Goal: Task Accomplishment & Management: Manage account settings

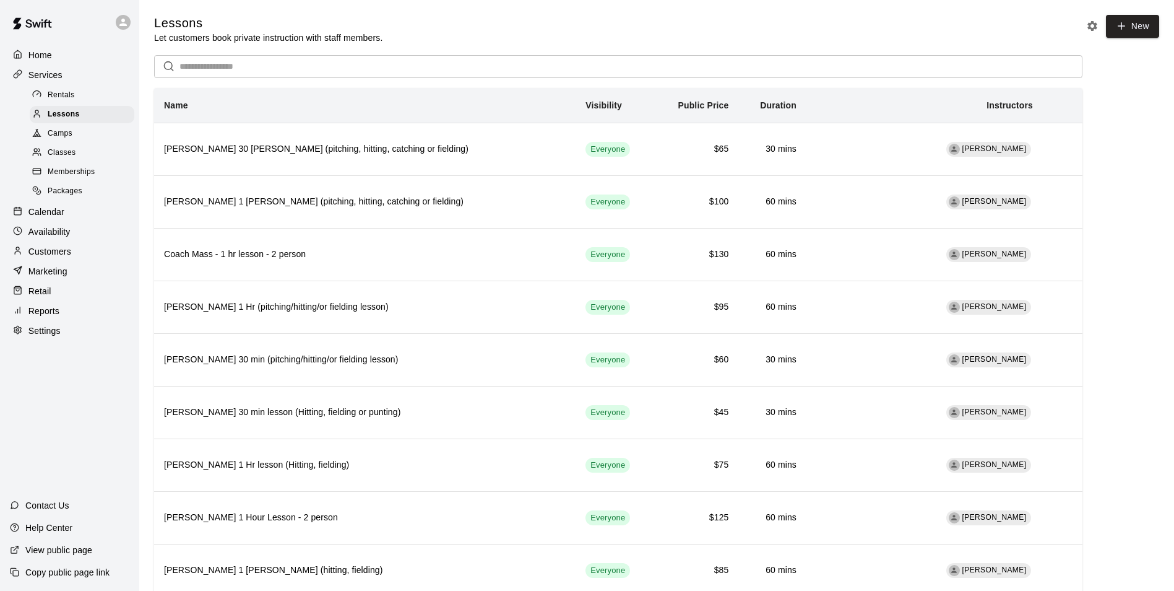
click at [43, 218] on p "Calendar" at bounding box center [46, 212] width 36 height 12
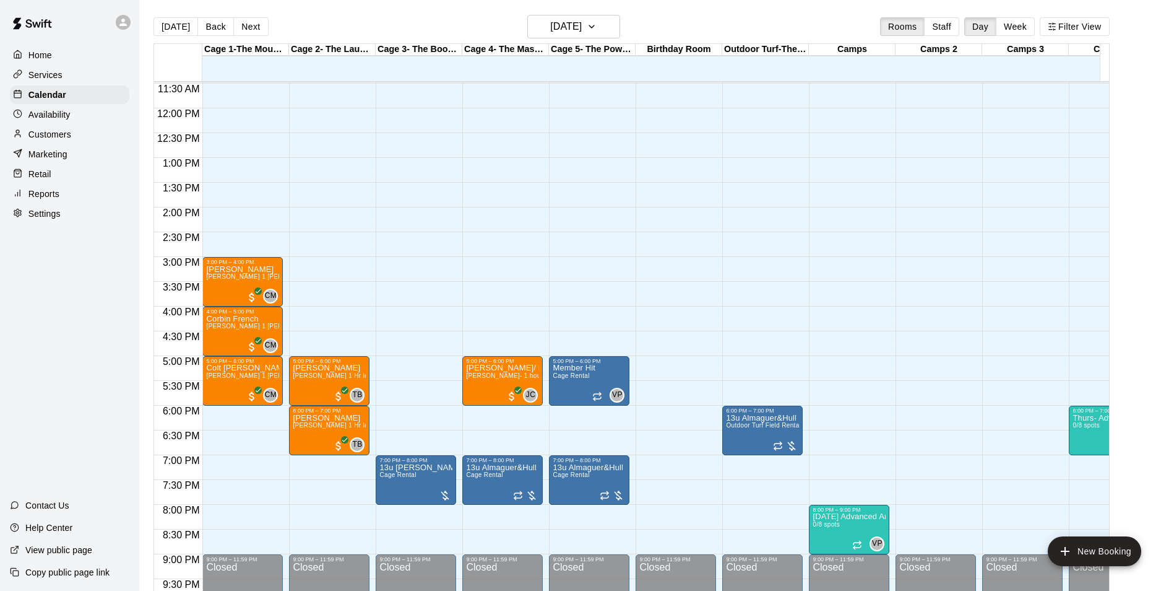
scroll to position [569, 0]
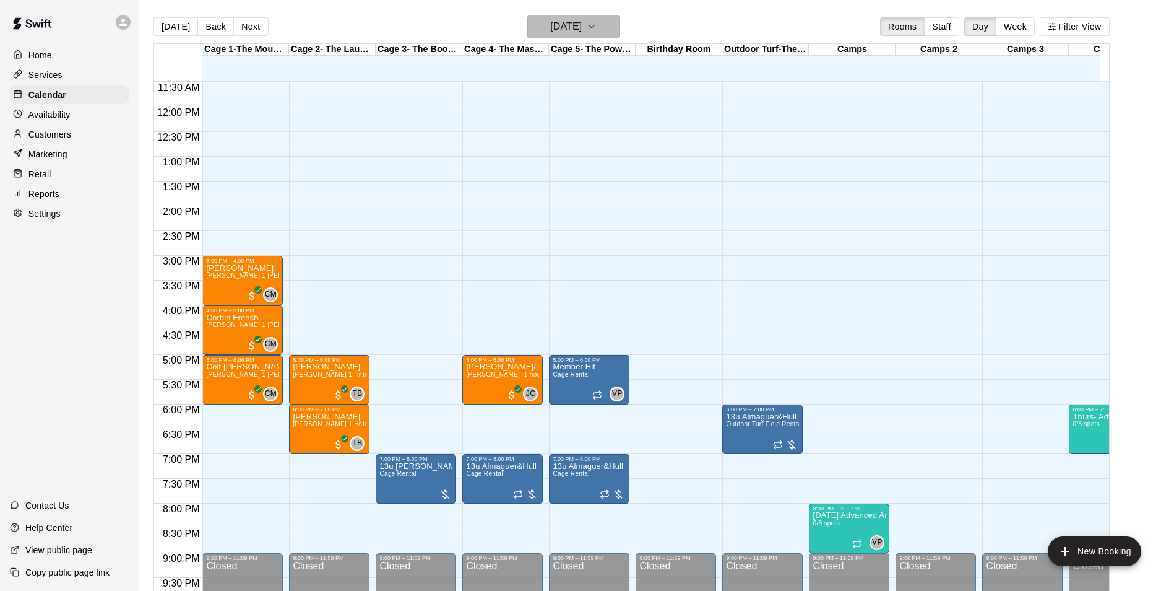
click at [597, 24] on icon "button" at bounding box center [592, 26] width 10 height 15
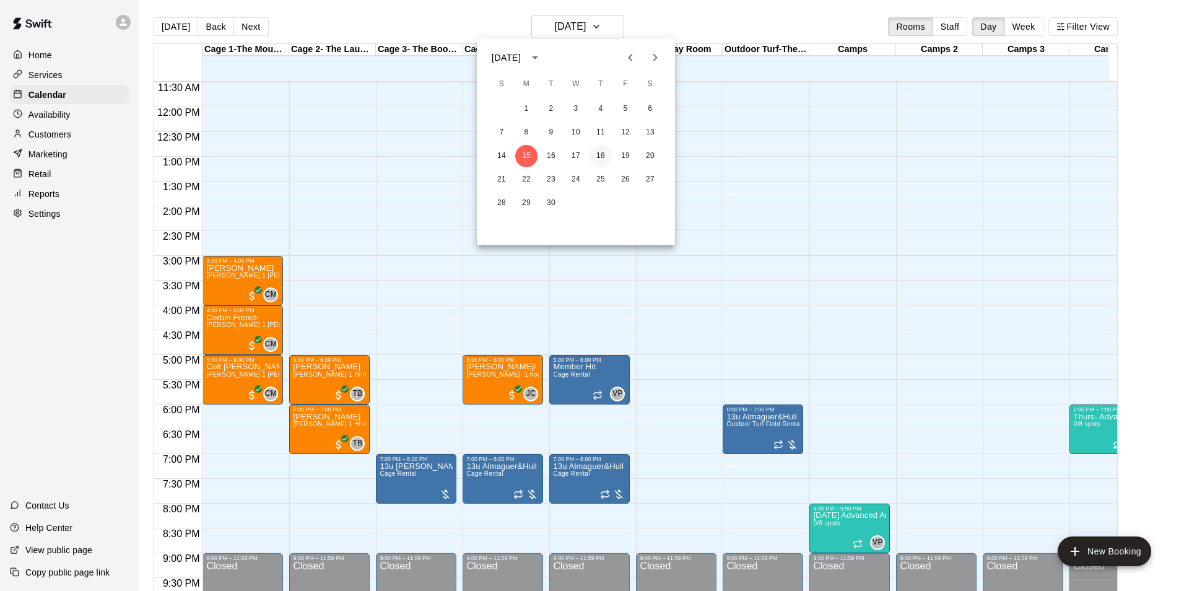
click at [605, 150] on button "18" at bounding box center [600, 156] width 22 height 22
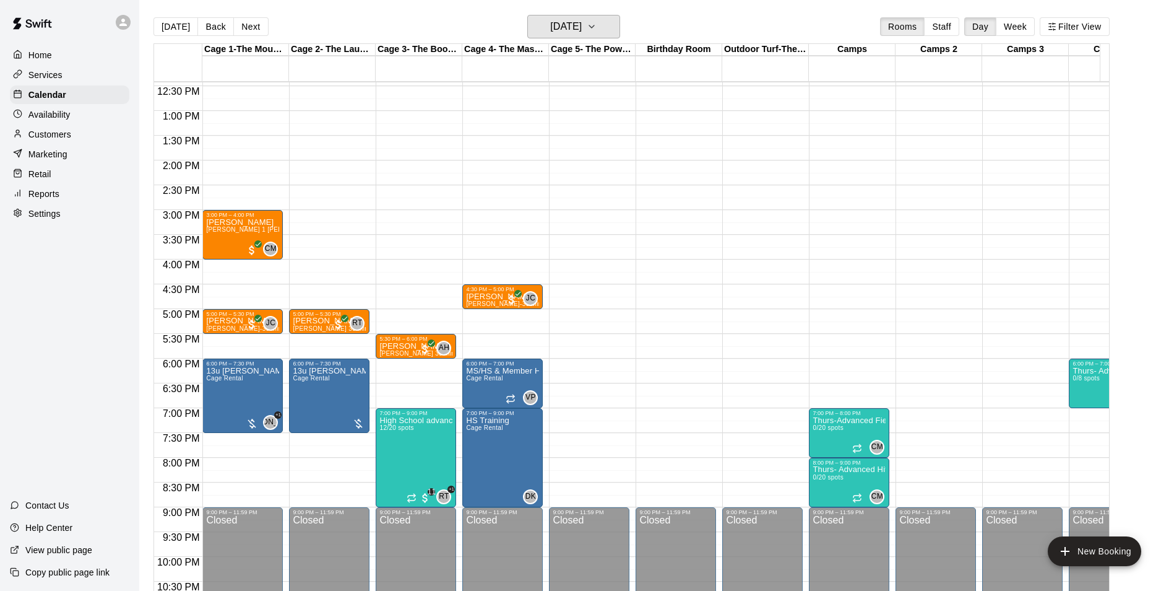
scroll to position [677, 0]
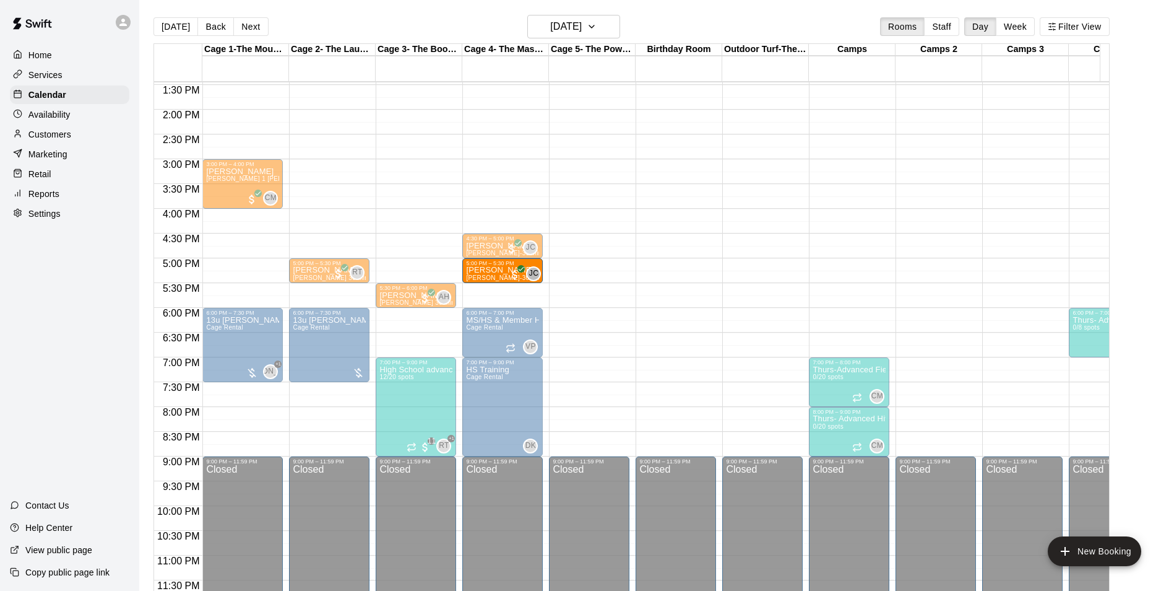
drag, startPoint x: 241, startPoint y: 262, endPoint x: 472, endPoint y: 264, distance: 230.9
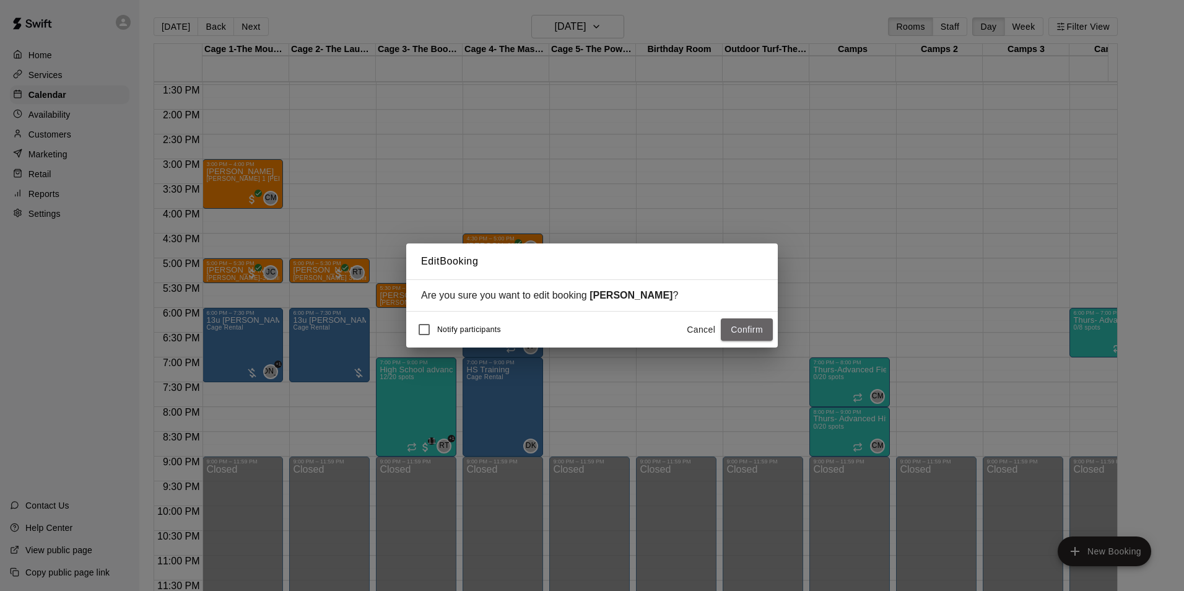
click at [739, 328] on button "Confirm" at bounding box center [747, 329] width 52 height 23
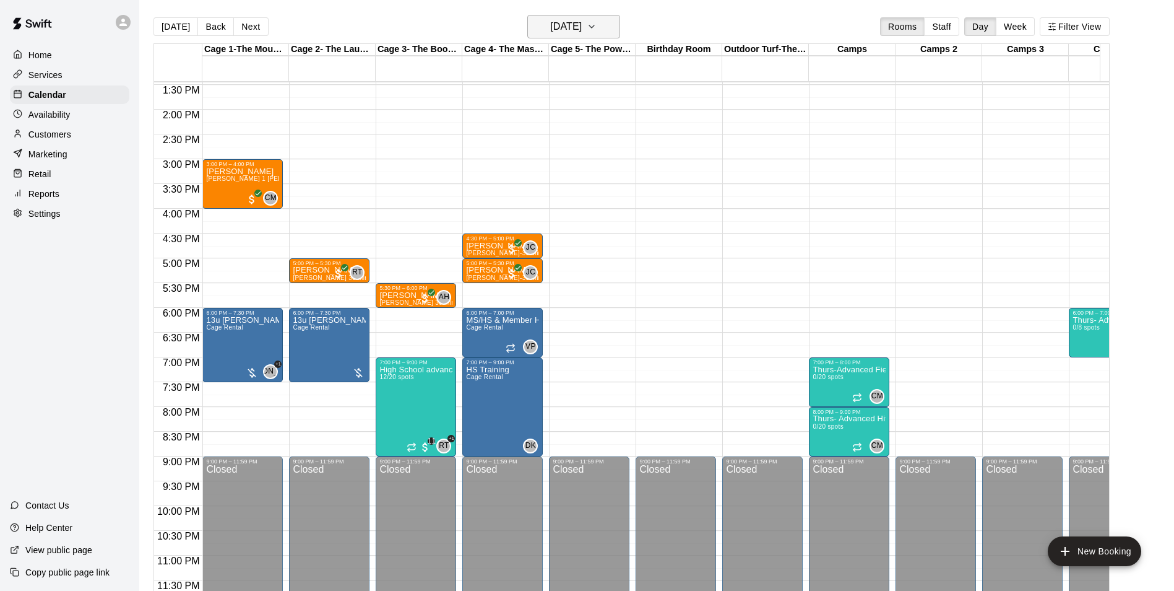
click at [582, 22] on h6 "[DATE]" at bounding box center [566, 26] width 32 height 17
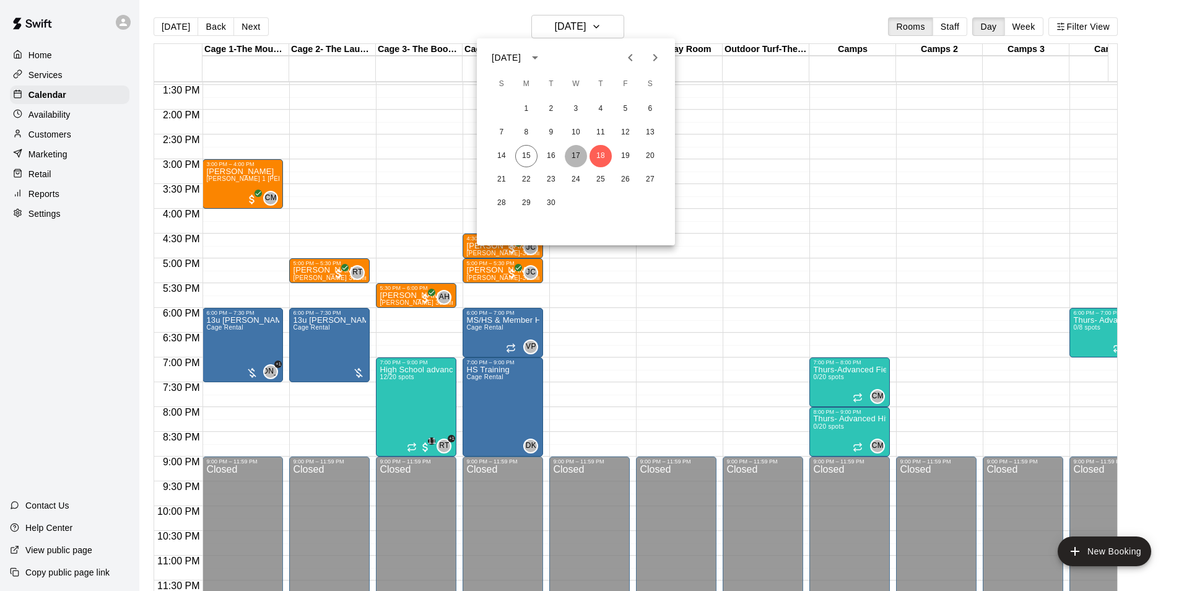
click at [572, 155] on button "17" at bounding box center [576, 156] width 22 height 22
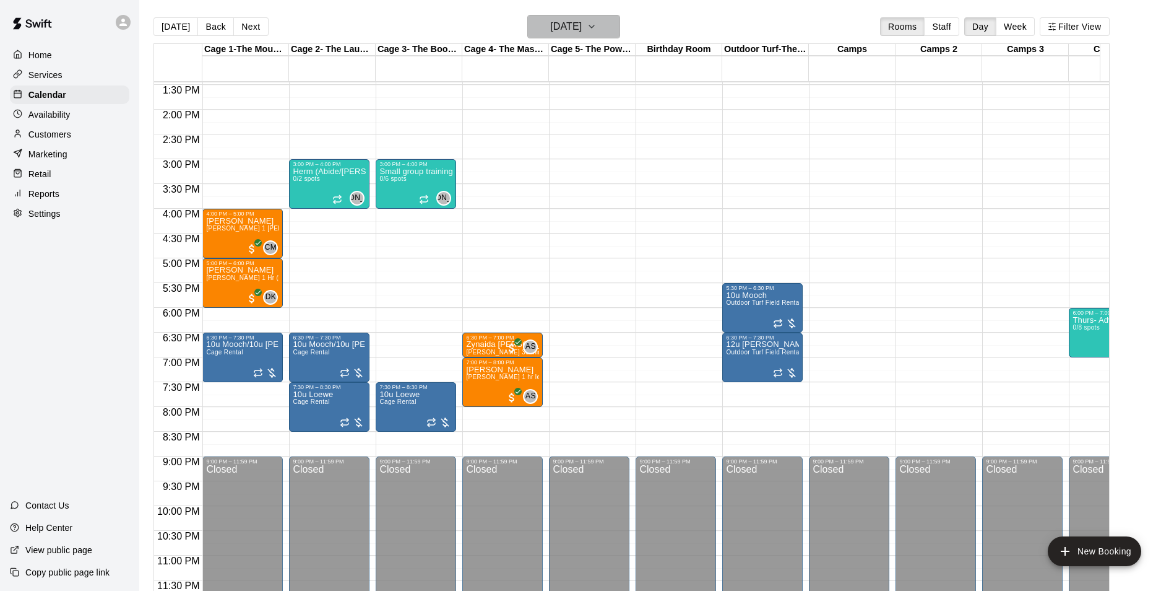
click at [582, 30] on h6 "[DATE]" at bounding box center [566, 26] width 32 height 17
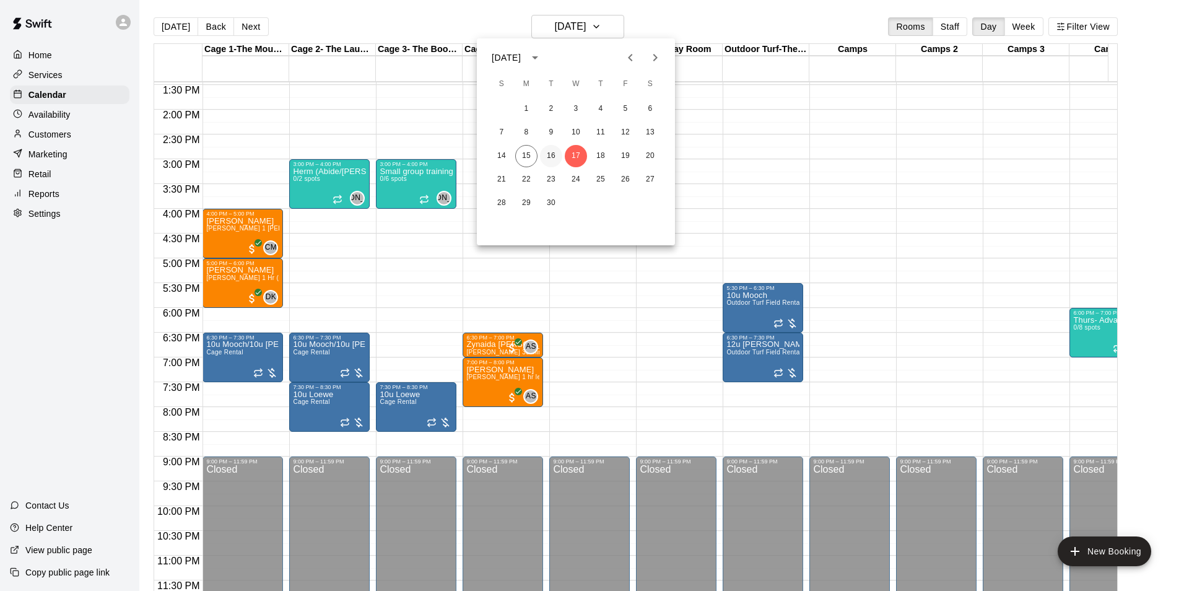
click at [551, 153] on button "16" at bounding box center [551, 156] width 22 height 22
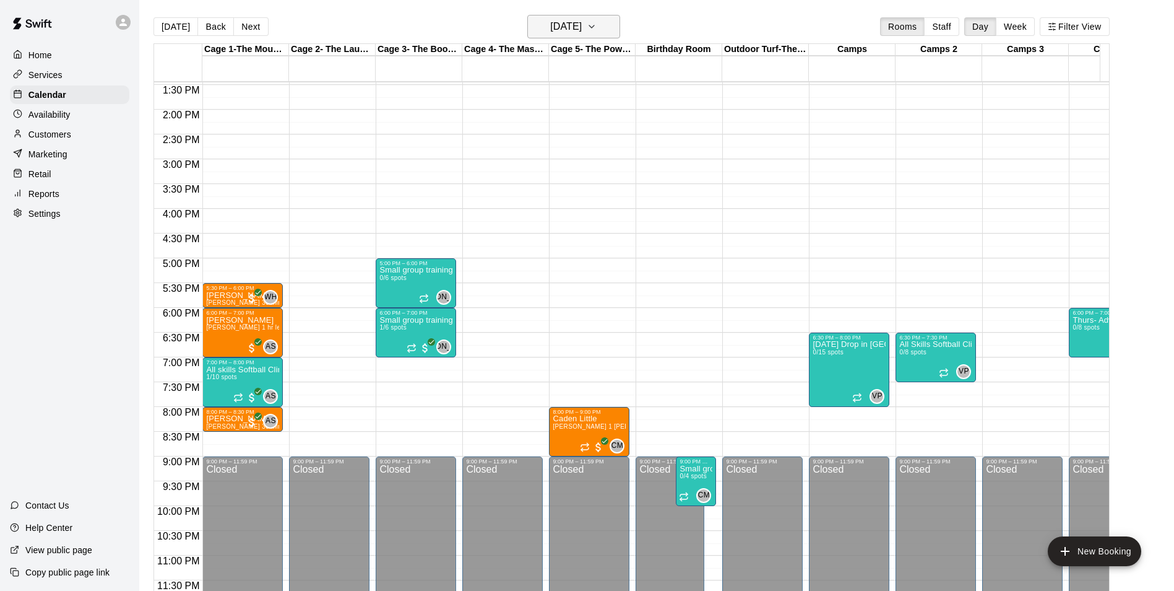
click at [572, 27] on h6 "[DATE]" at bounding box center [566, 26] width 32 height 17
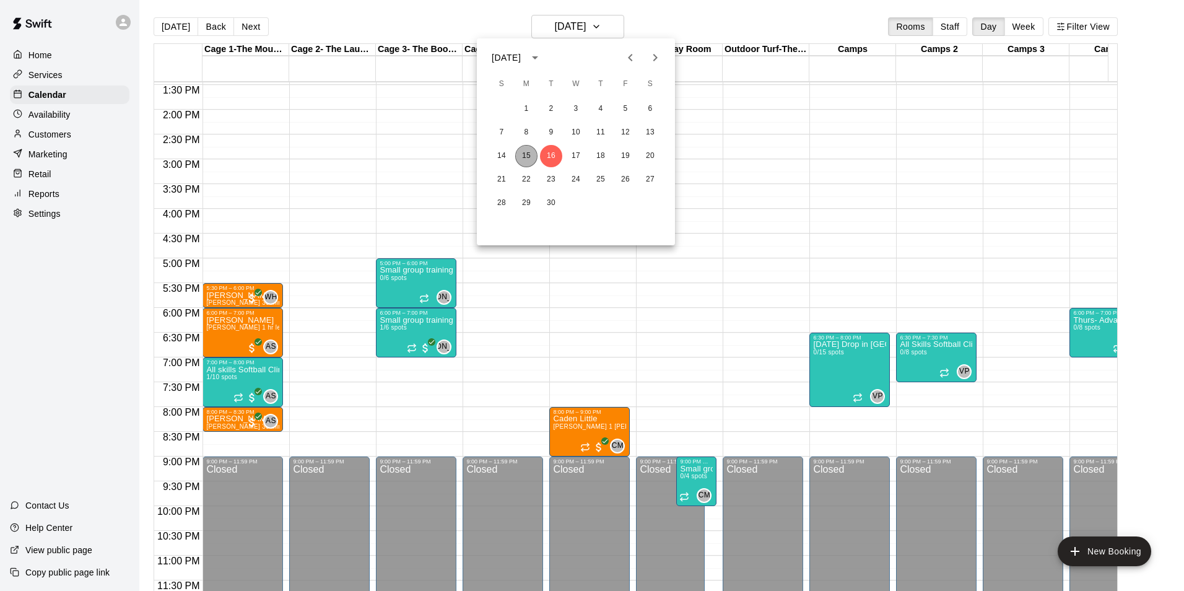
click at [532, 154] on button "15" at bounding box center [526, 156] width 22 height 22
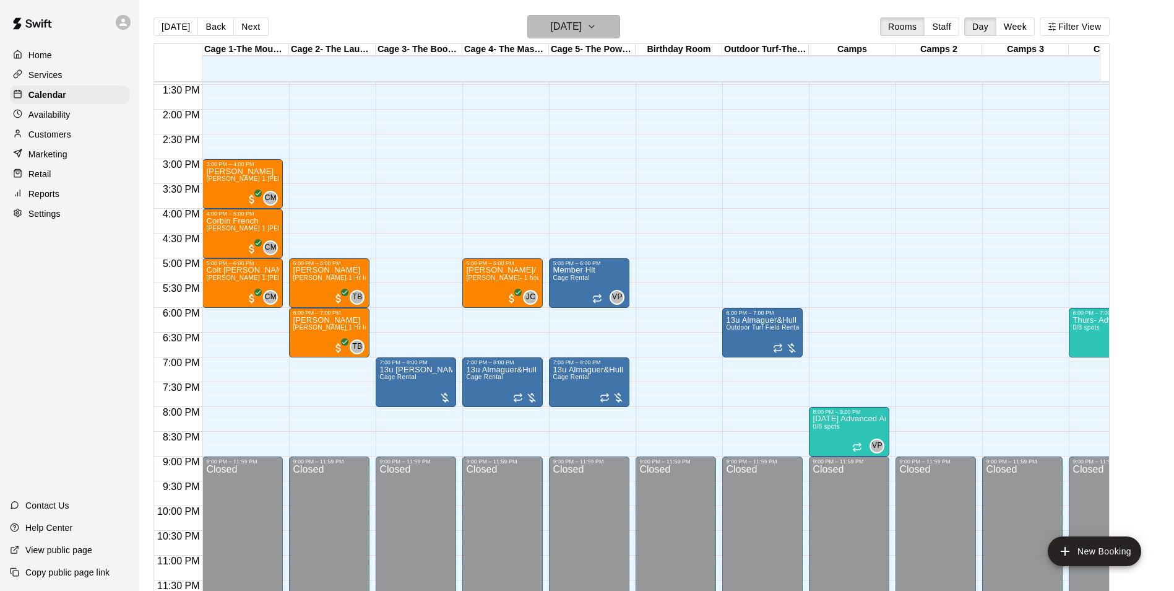
click at [582, 34] on h6 "[DATE]" at bounding box center [566, 26] width 32 height 17
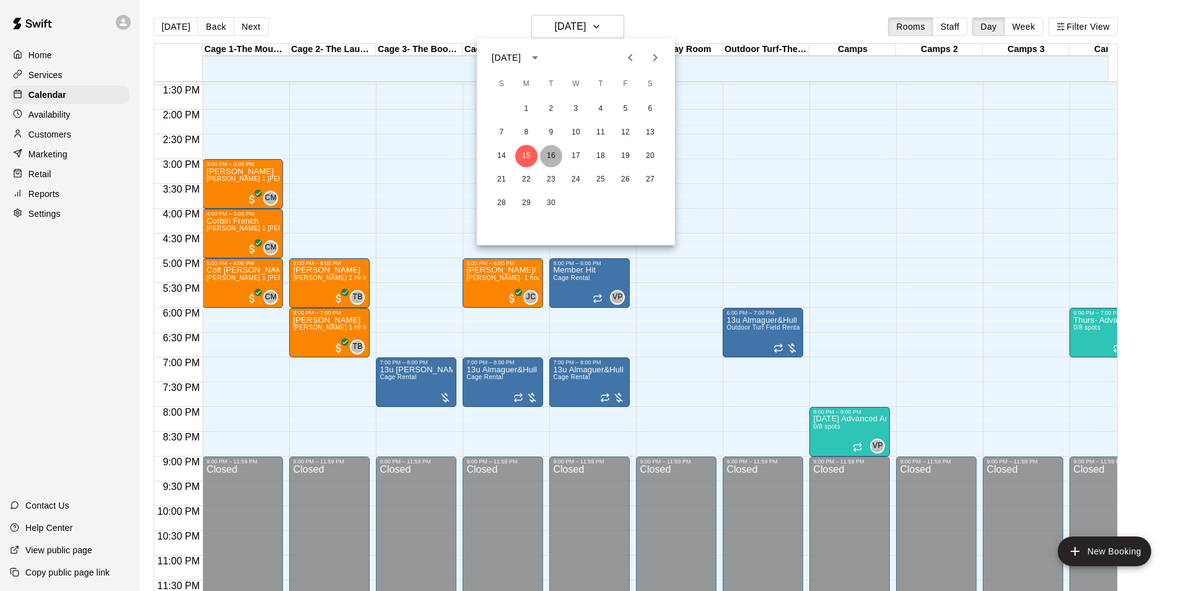
click at [553, 158] on button "16" at bounding box center [551, 156] width 22 height 22
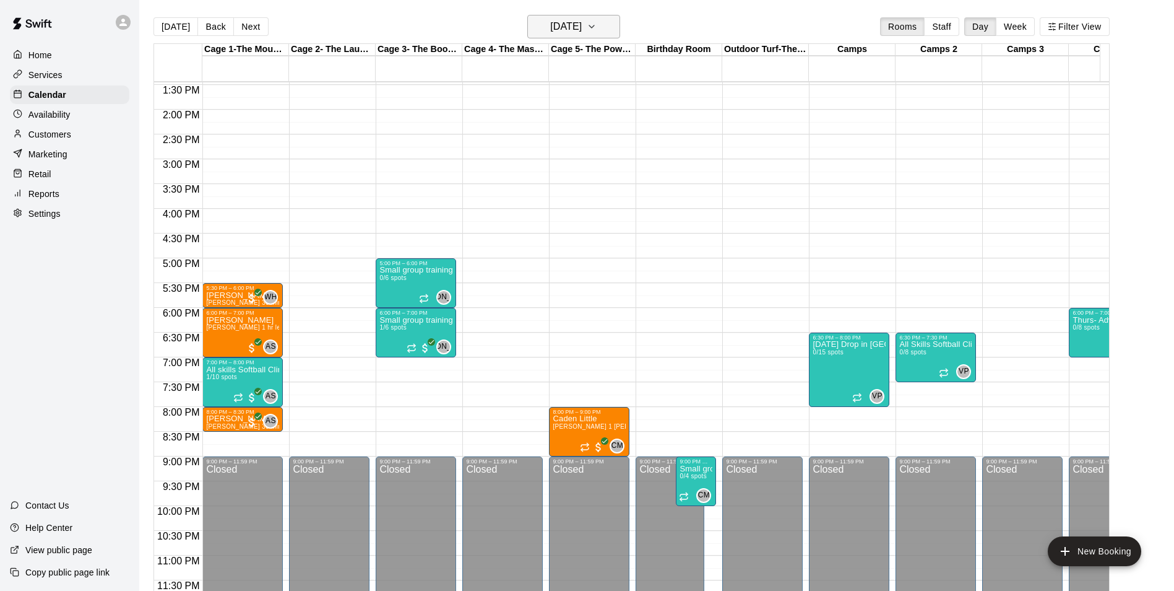
click at [606, 27] on button "[DATE]" at bounding box center [573, 27] width 93 height 24
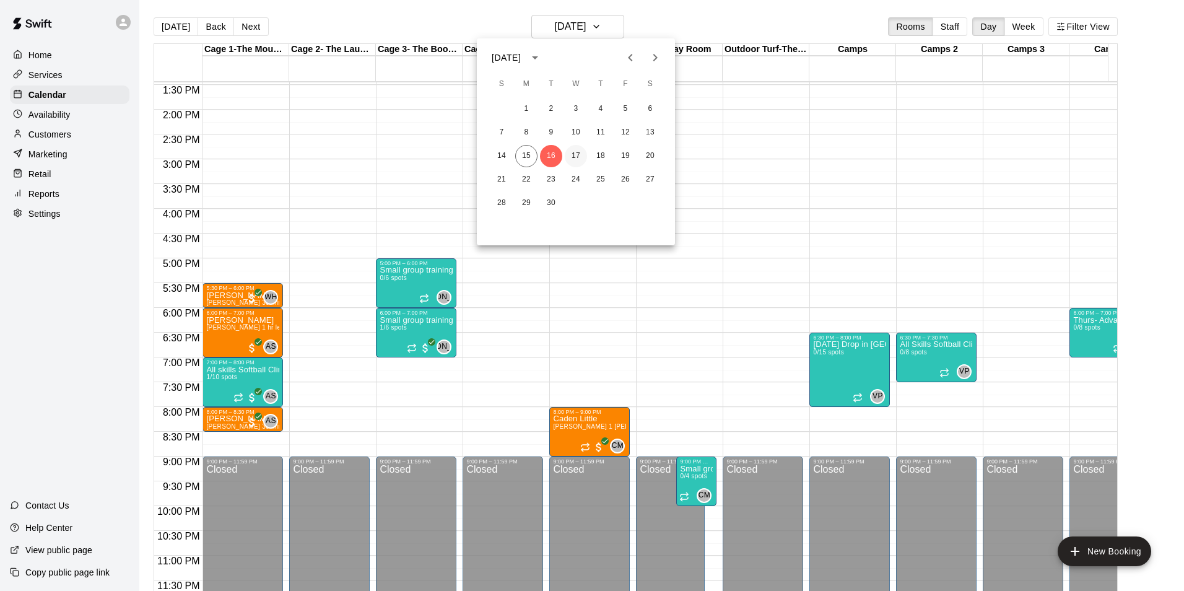
click at [576, 152] on button "17" at bounding box center [576, 156] width 22 height 22
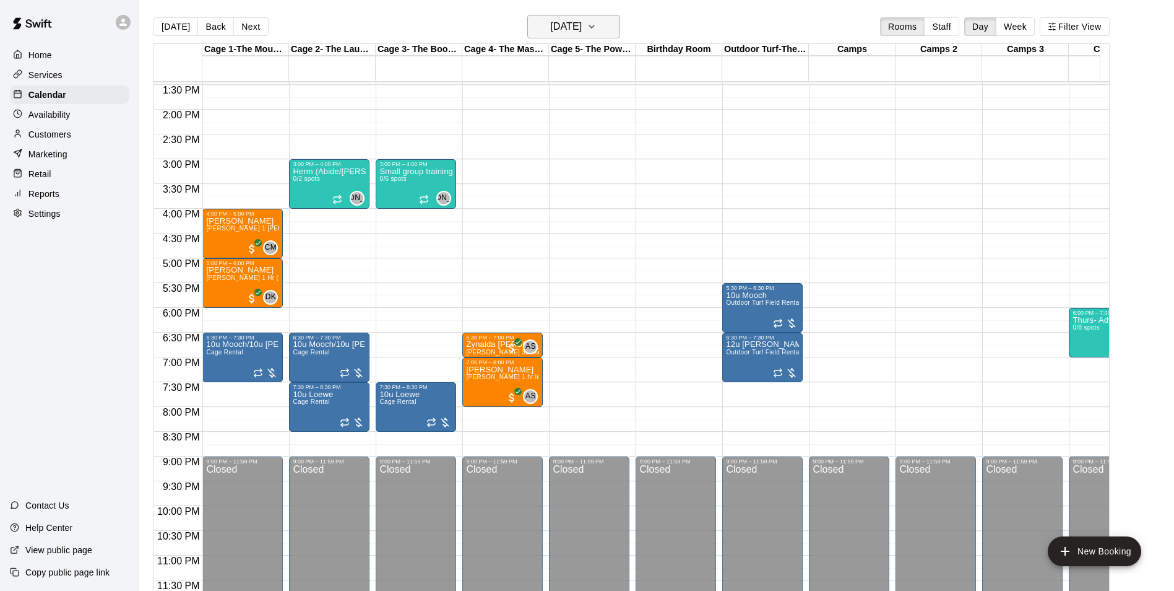
click at [615, 29] on button "[DATE]" at bounding box center [573, 27] width 93 height 24
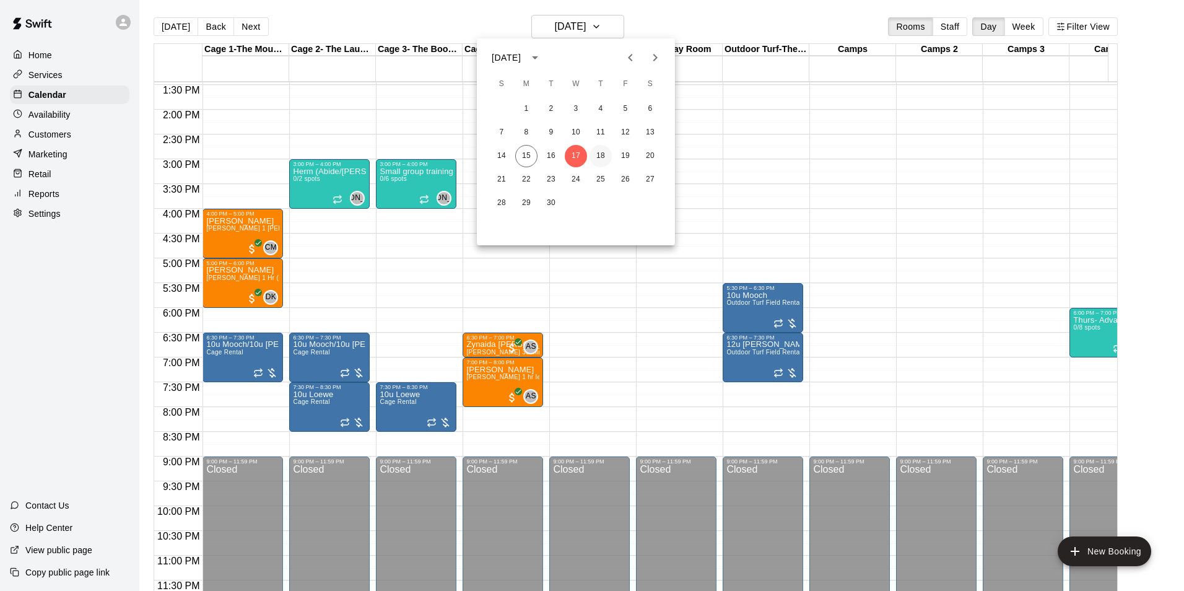
click at [599, 154] on button "18" at bounding box center [600, 156] width 22 height 22
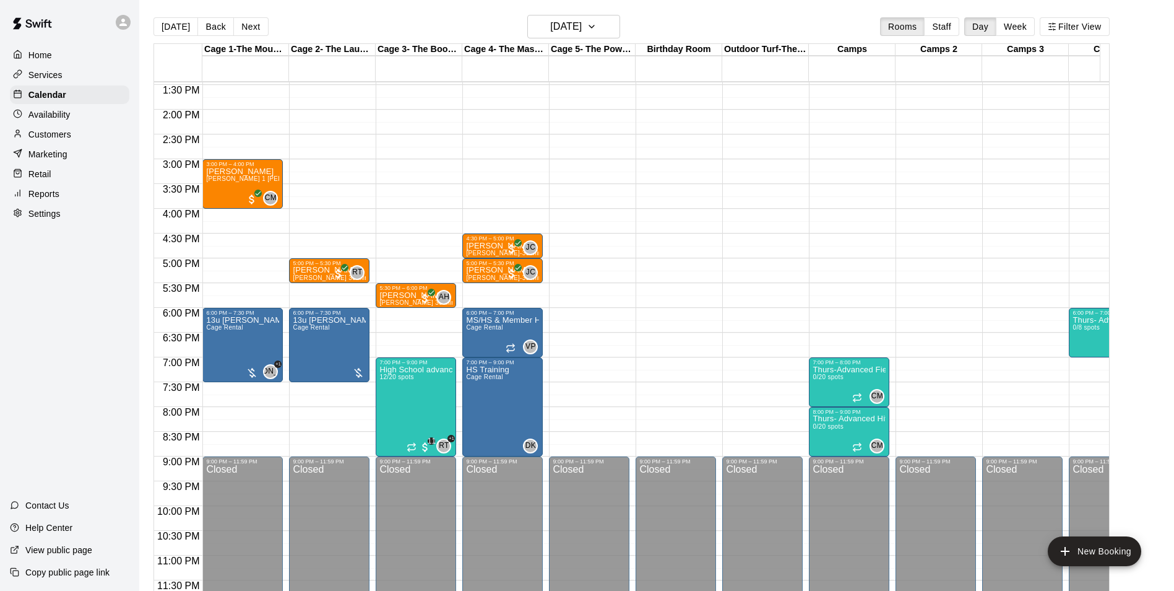
click at [66, 112] on p "Availability" at bounding box center [49, 114] width 42 height 12
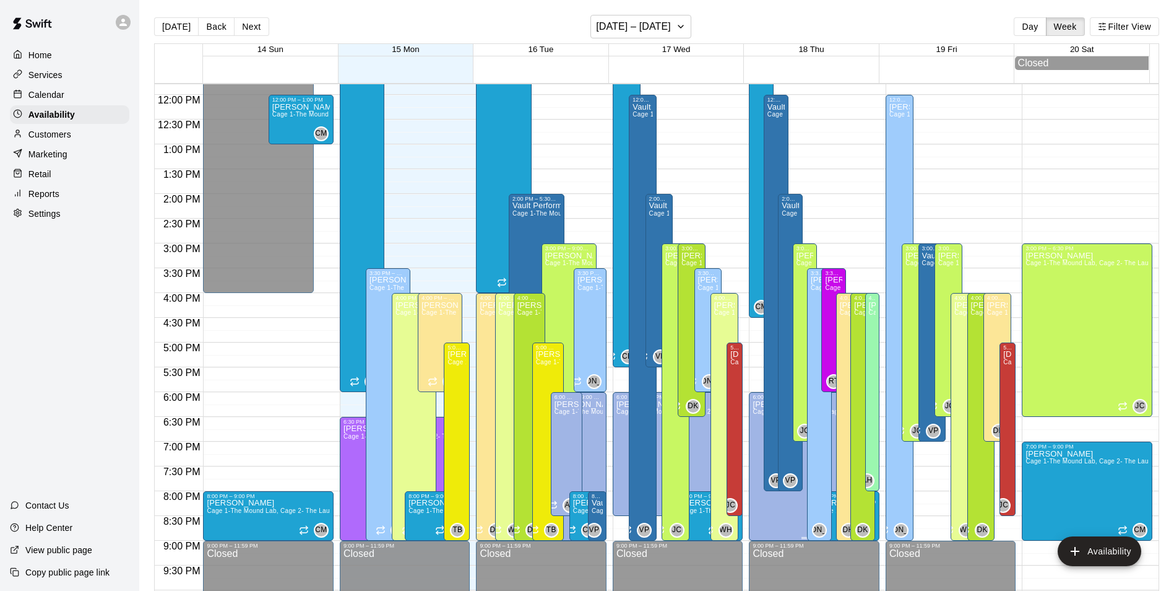
scroll to position [585, 0]
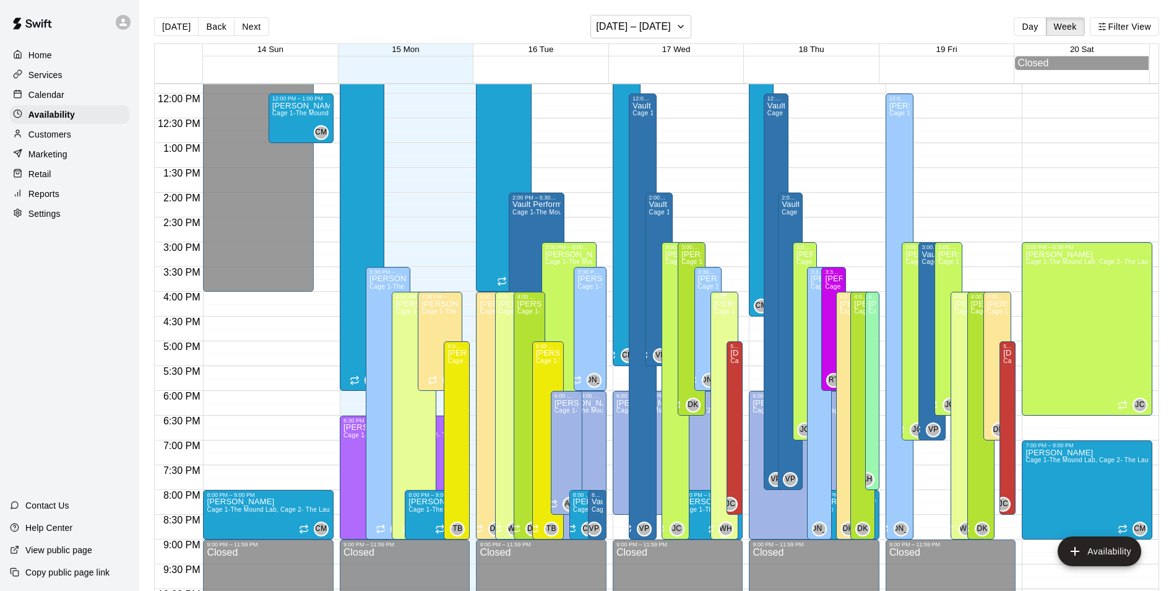
click at [719, 312] on span "Cage 1-The Mound Lab, Cage 2- The Launch Pad, Cage 3- The Boom Box, Cage 4- The…" at bounding box center [1016, 311] width 605 height 7
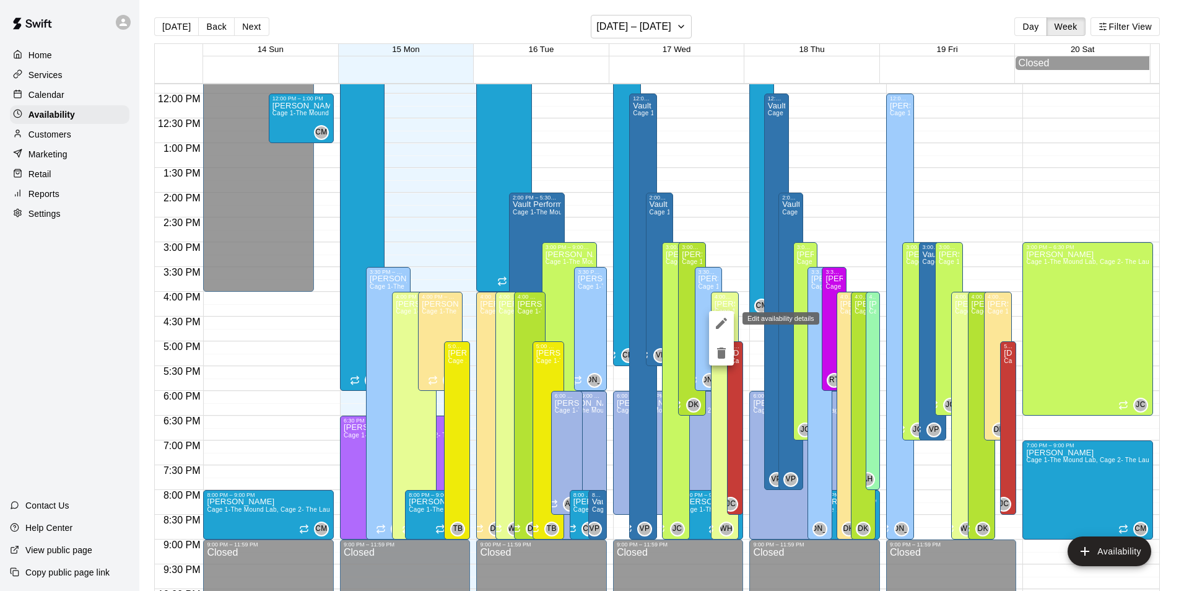
click at [716, 324] on icon "edit" at bounding box center [721, 323] width 15 height 15
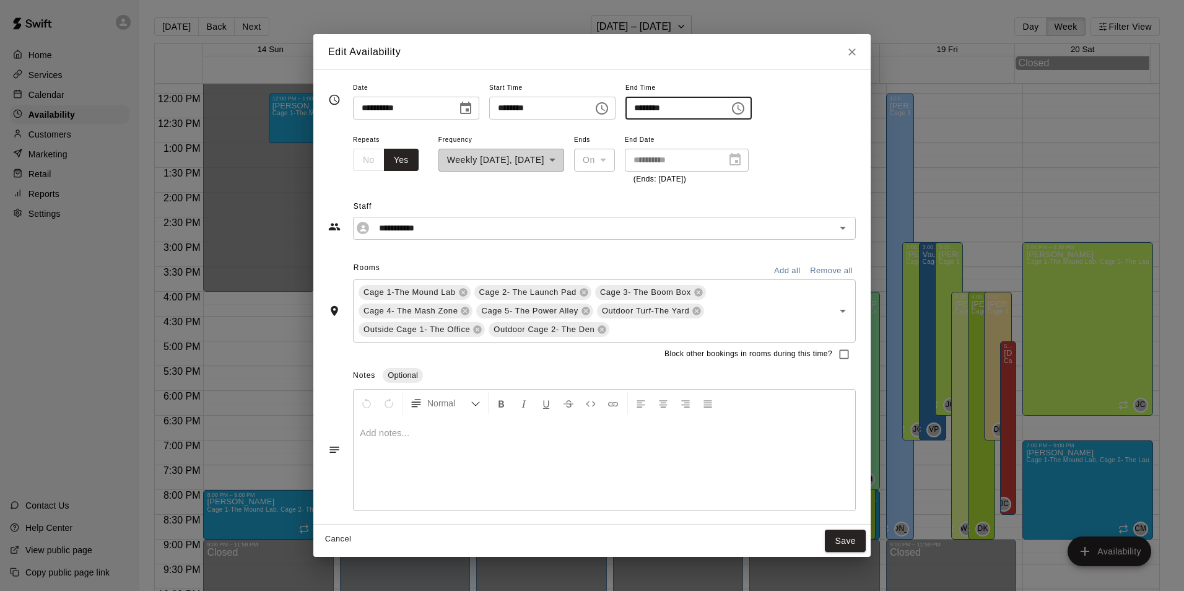
click at [675, 107] on input "********" at bounding box center [672, 108] width 95 height 23
drag, startPoint x: 665, startPoint y: 108, endPoint x: 647, endPoint y: 108, distance: 18.0
click at [647, 108] on div "**********" at bounding box center [552, 100] width 399 height 40
drag, startPoint x: 683, startPoint y: 107, endPoint x: 635, endPoint y: 109, distance: 47.7
click at [635, 109] on div "**********" at bounding box center [552, 100] width 399 height 40
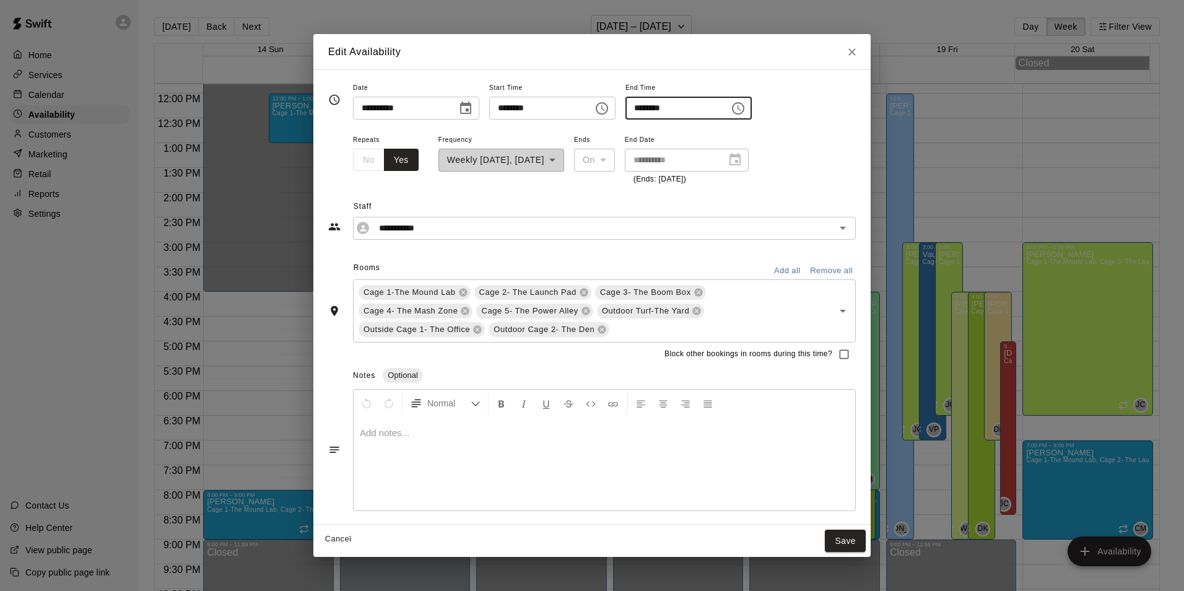
click at [666, 107] on input "********" at bounding box center [672, 108] width 95 height 23
type input "********"
click at [848, 48] on icon "Close" at bounding box center [852, 52] width 12 height 12
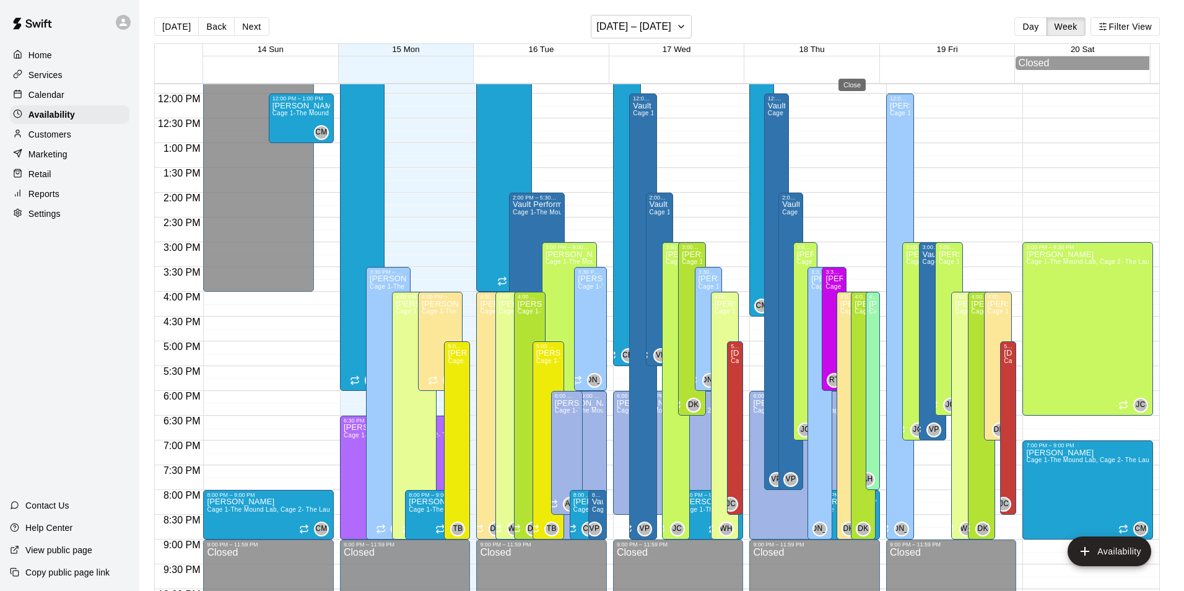
type input "**********"
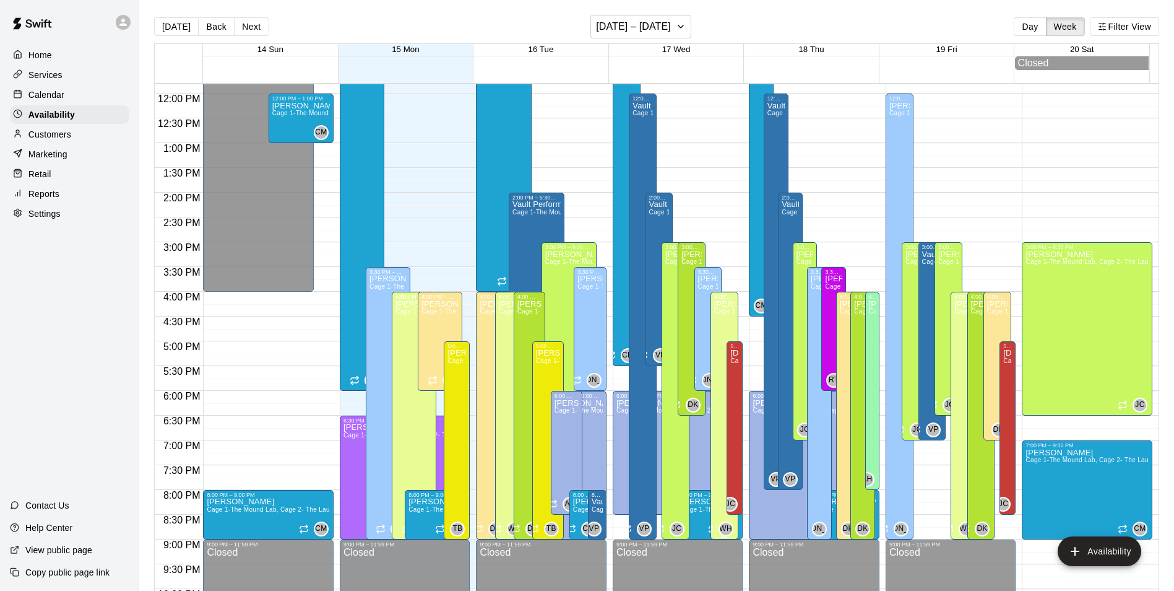
click at [716, 314] on span "Cage 1-The Mound Lab, Cage 2- The Launch Pad, Cage 3- The Boom Box, Cage 4- The…" at bounding box center [1016, 311] width 605 height 7
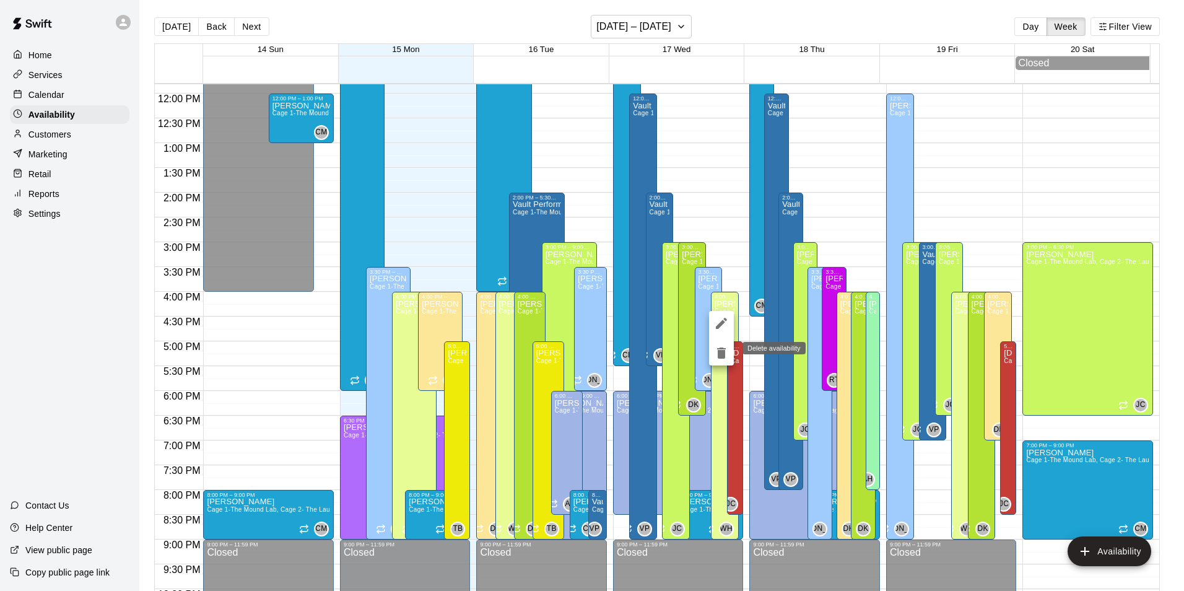
click at [721, 350] on icon "delete" at bounding box center [721, 352] width 9 height 11
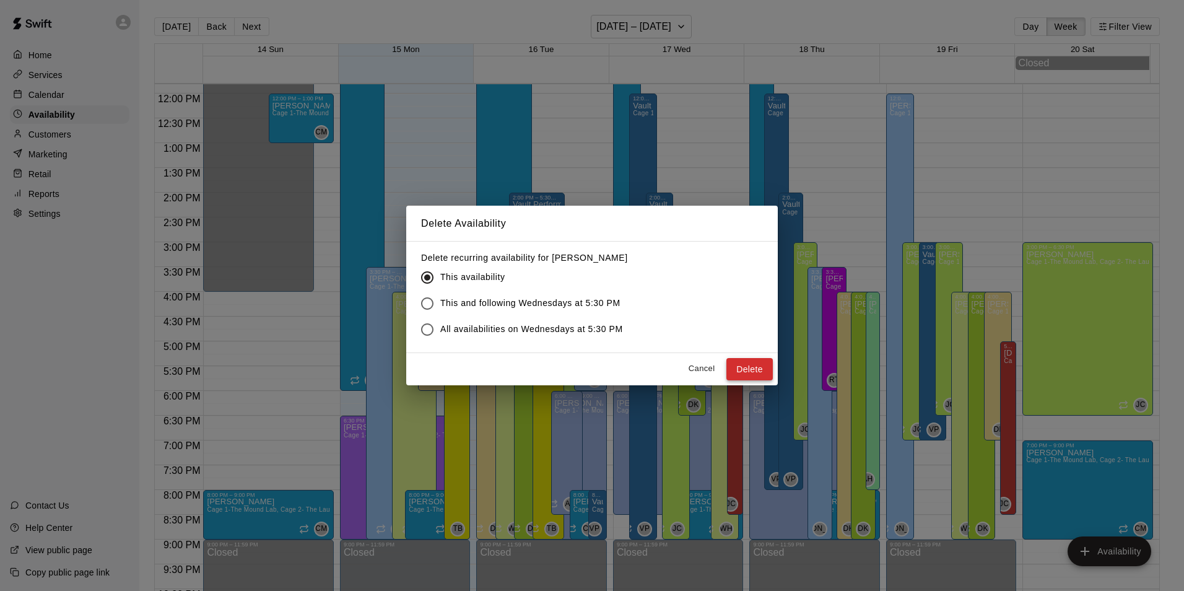
click at [739, 365] on button "Delete" at bounding box center [749, 369] width 46 height 23
